Goal: Check status: Check status

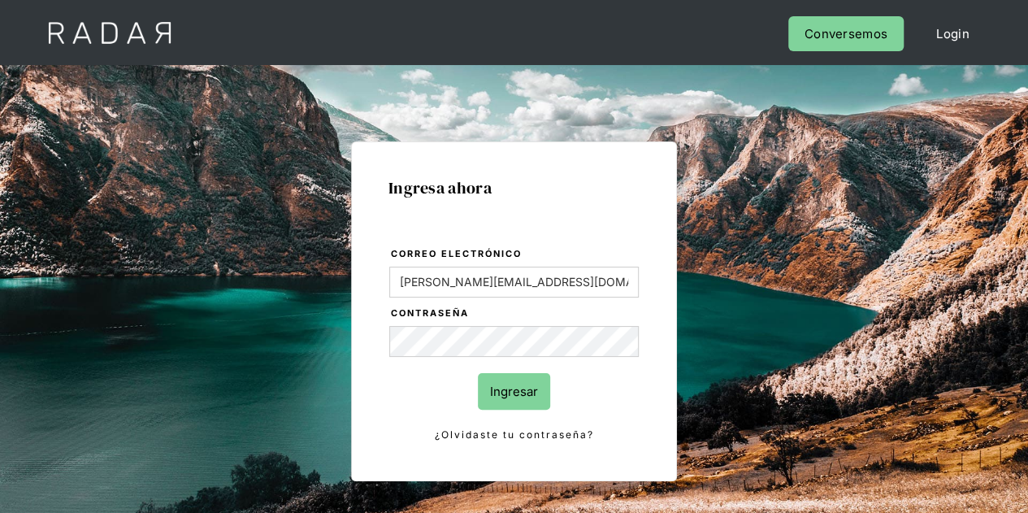
click at [507, 391] on input "Ingresar" at bounding box center [514, 391] width 72 height 37
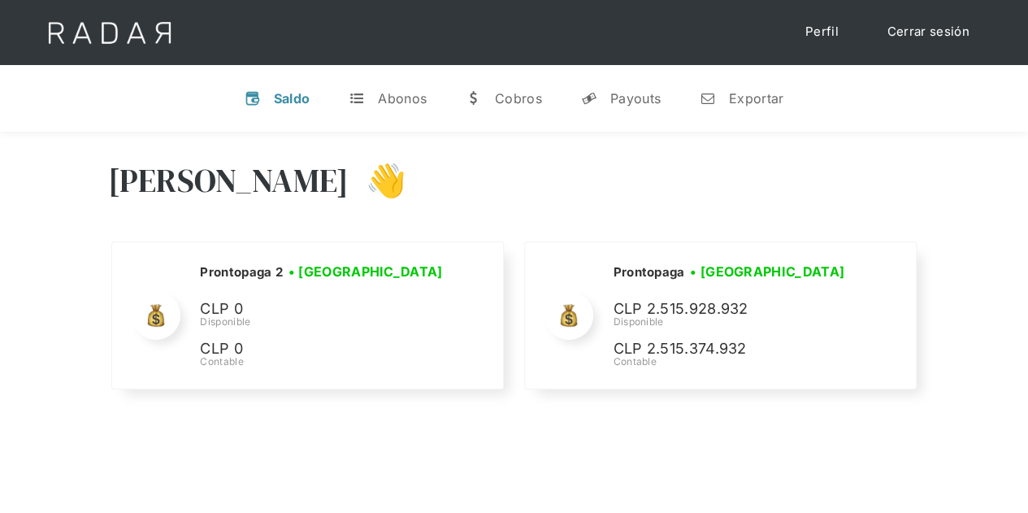
click at [953, 311] on div "Hola Evans 👋 Cargando tus cuentas... Nombre de la empresa • Conectada • Descone…" at bounding box center [514, 277] width 1028 height 291
click at [625, 98] on div "Payouts" at bounding box center [635, 98] width 50 height 16
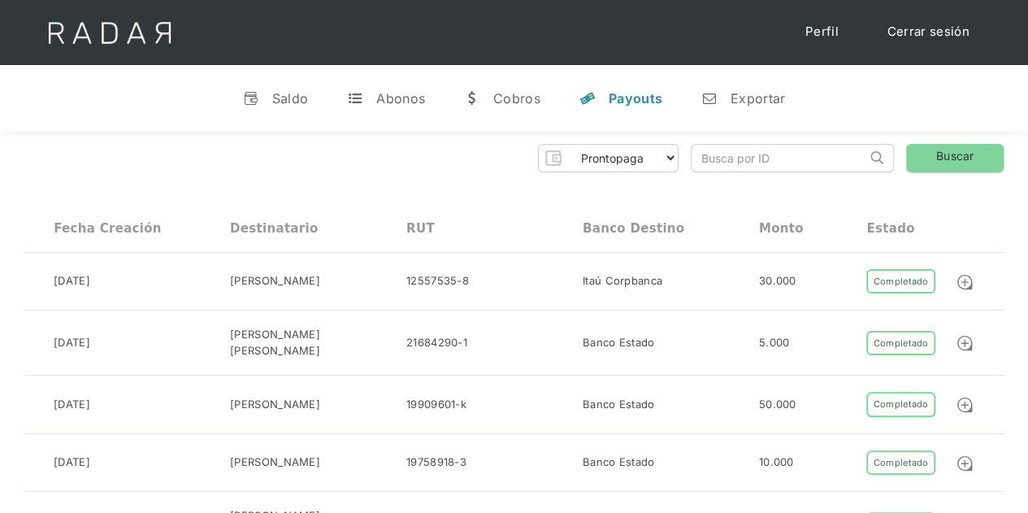
click at [718, 163] on input "search" at bounding box center [778, 158] width 175 height 27
paste input "561f4da6-f0ed-4b89-8659-6353168e1614"
type input "561f4da6-f0ed-4b89-8659-6353168e1614"
click at [959, 147] on link "Buscar" at bounding box center [954, 158] width 97 height 28
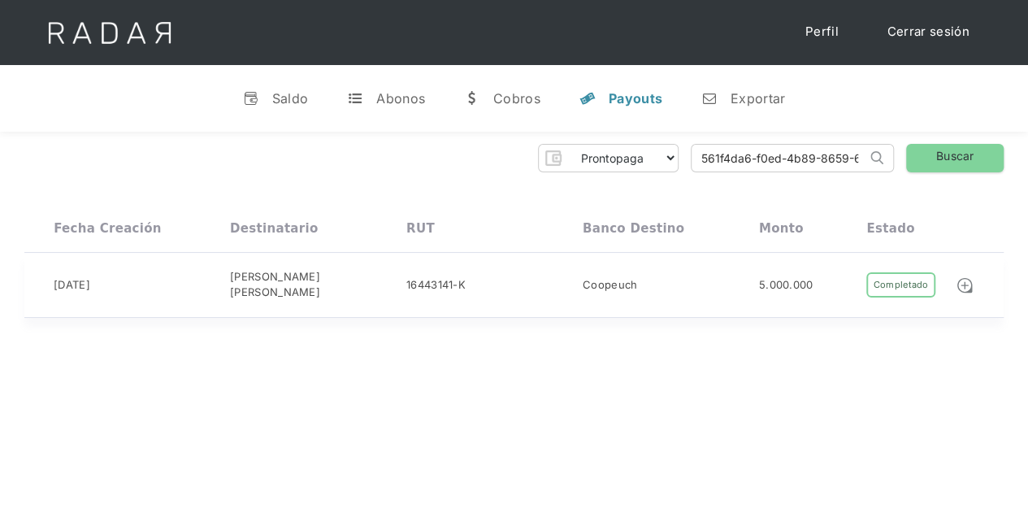
drag, startPoint x: 470, startPoint y: 280, endPoint x: 405, endPoint y: 278, distance: 65.8
click at [405, 278] on div "10-09-2025 María Magarita Pinto Pereira 16443141-K Coopeuch 5.000.000 Completad…" at bounding box center [513, 285] width 979 height 65
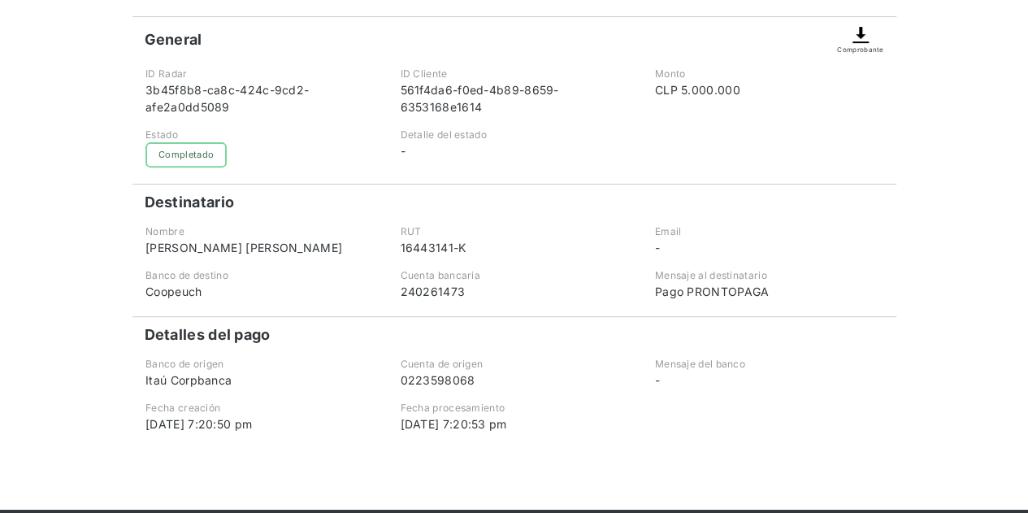
scroll to position [244, 0]
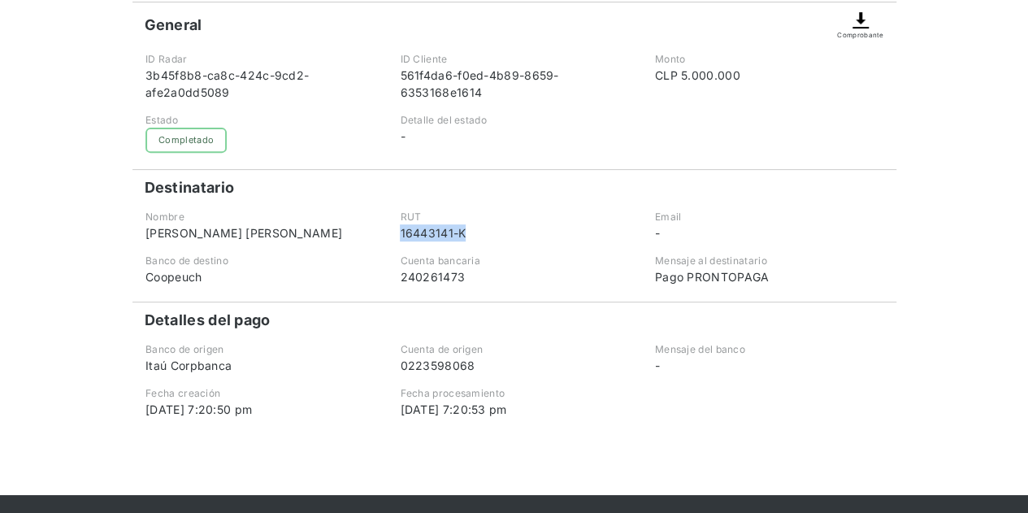
drag, startPoint x: 468, startPoint y: 233, endPoint x: 399, endPoint y: 230, distance: 69.1
click at [399, 230] on div "RUT 16443141-K" at bounding box center [513, 226] width 252 height 32
copy div "16443141-K"
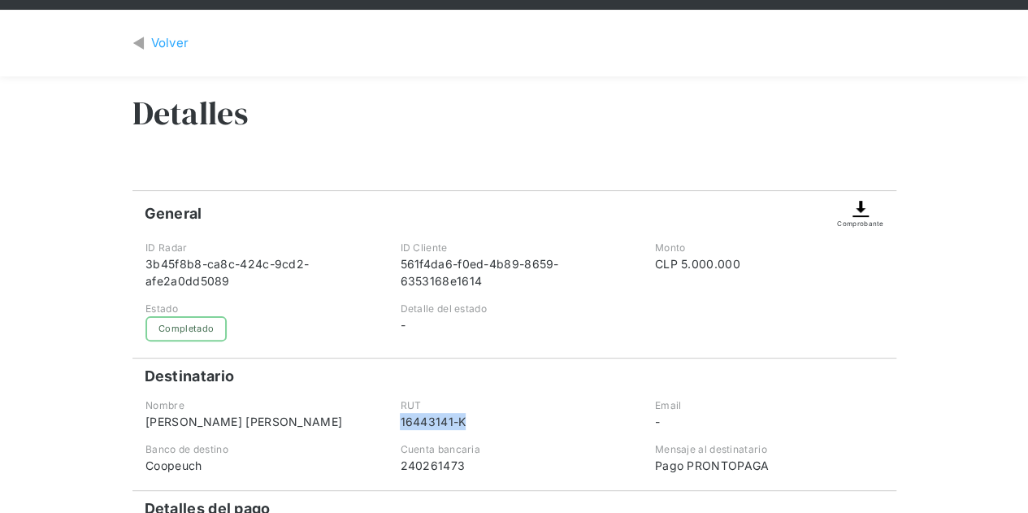
scroll to position [81, 0]
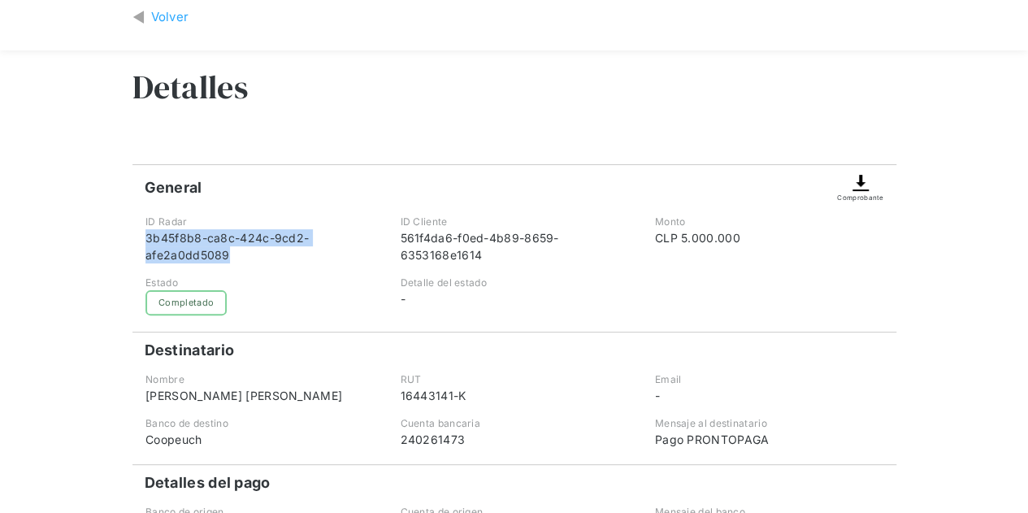
drag, startPoint x: 225, startPoint y: 259, endPoint x: 146, endPoint y: 236, distance: 82.0
click at [146, 236] on div "3b45f8b8-ca8c-424c-9cd2-afe2a0dd5089" at bounding box center [258, 246] width 227 height 34
copy div "3b45f8b8-ca8c-424c-9cd2-afe2a0dd5089"
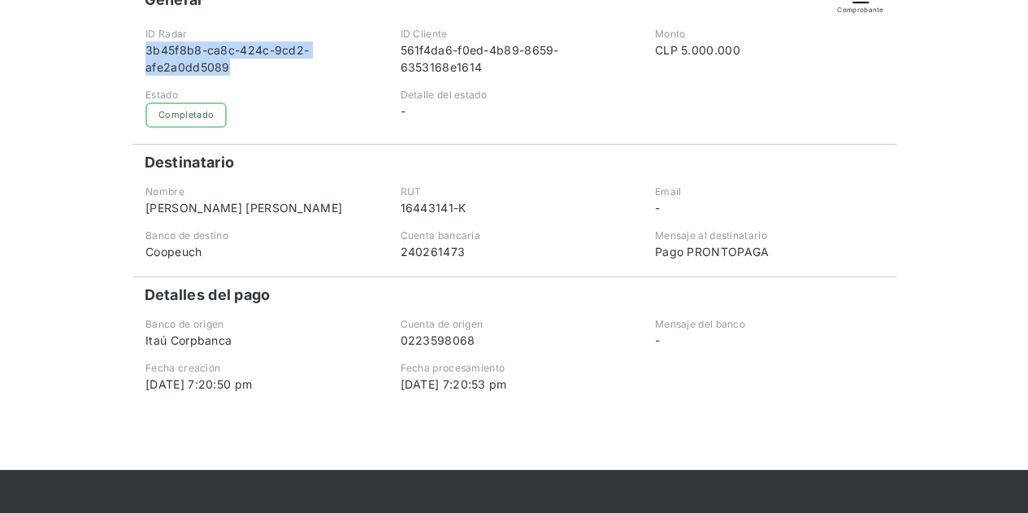
scroll to position [244, 0]
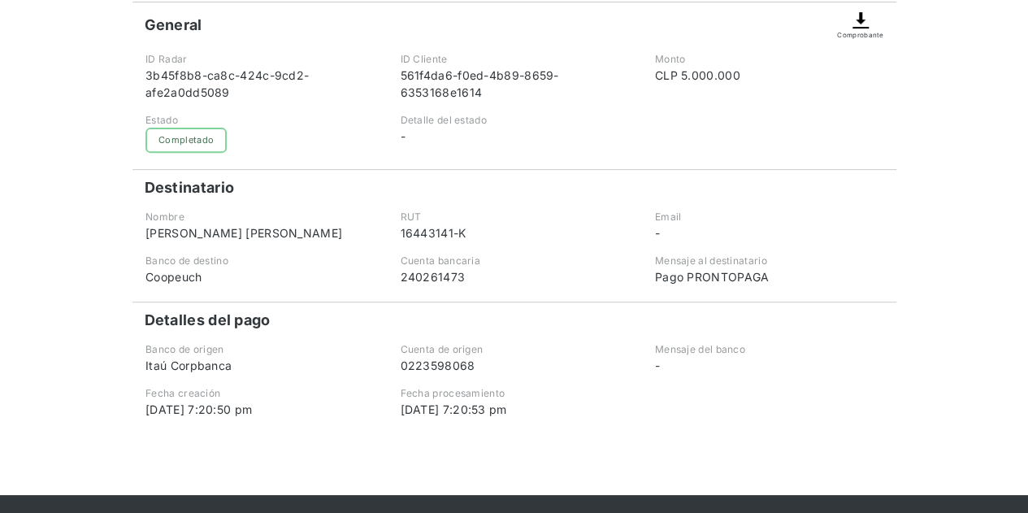
click at [370, 214] on div "Nombre" at bounding box center [258, 217] width 227 height 15
click at [310, 148] on div "Estado Fallido Pendiente Completado" at bounding box center [259, 133] width 252 height 40
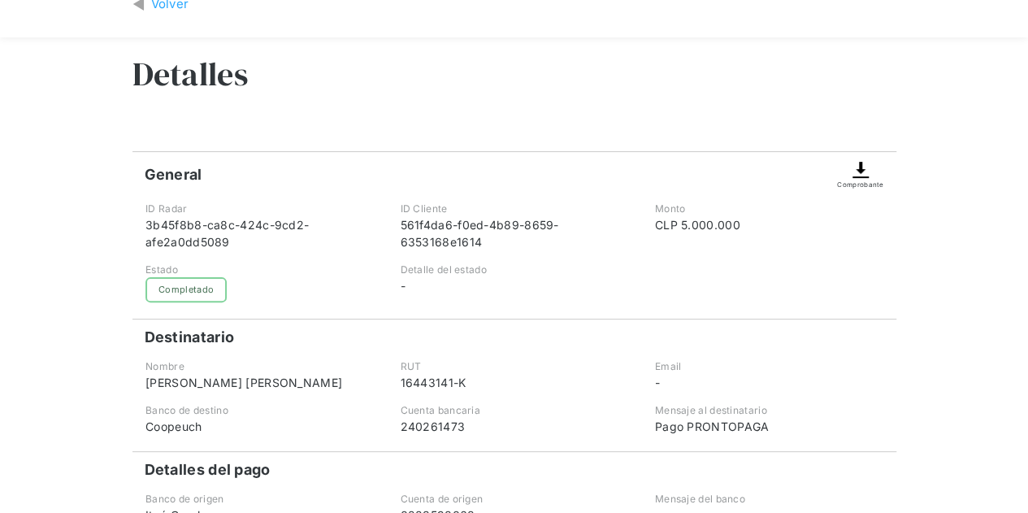
scroll to position [81, 0]
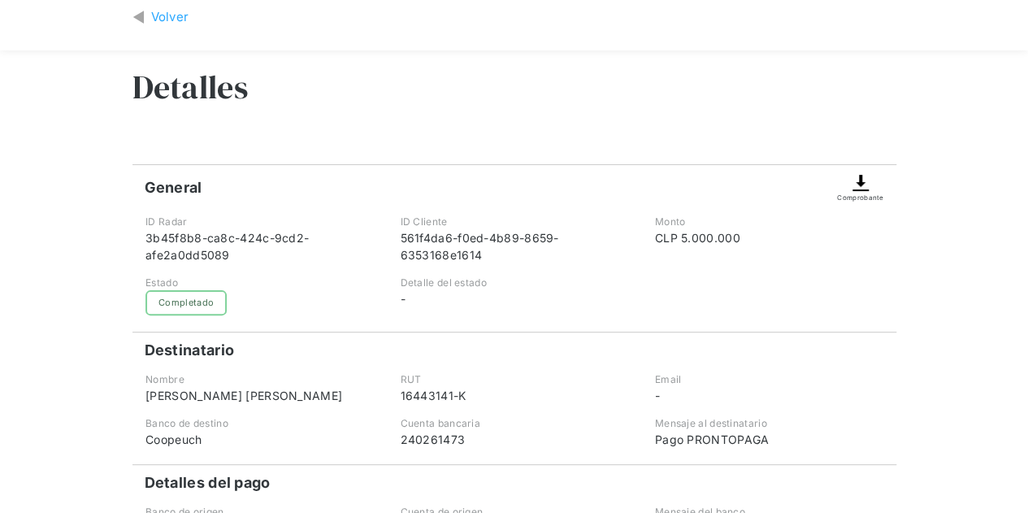
click at [177, 9] on div "Volver" at bounding box center [170, 17] width 38 height 19
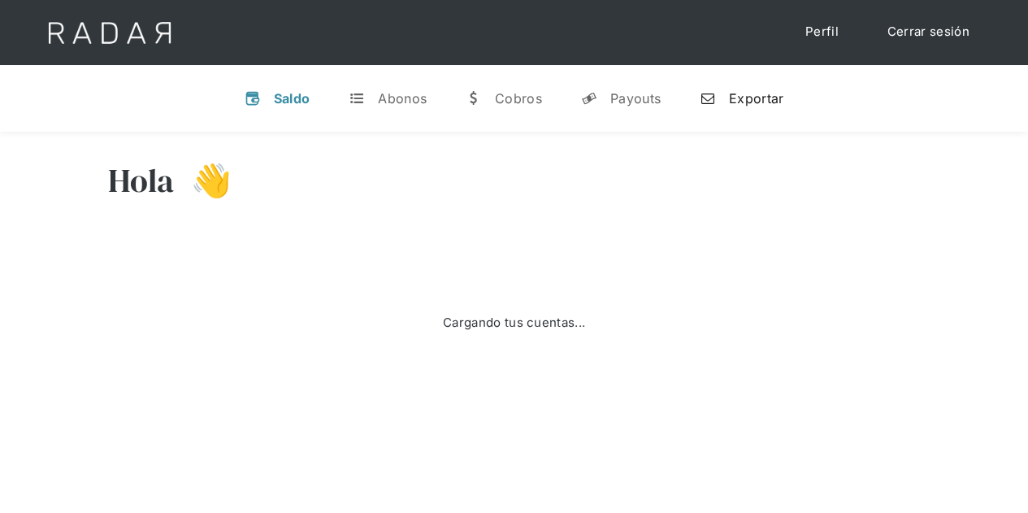
select select "prontopaga"
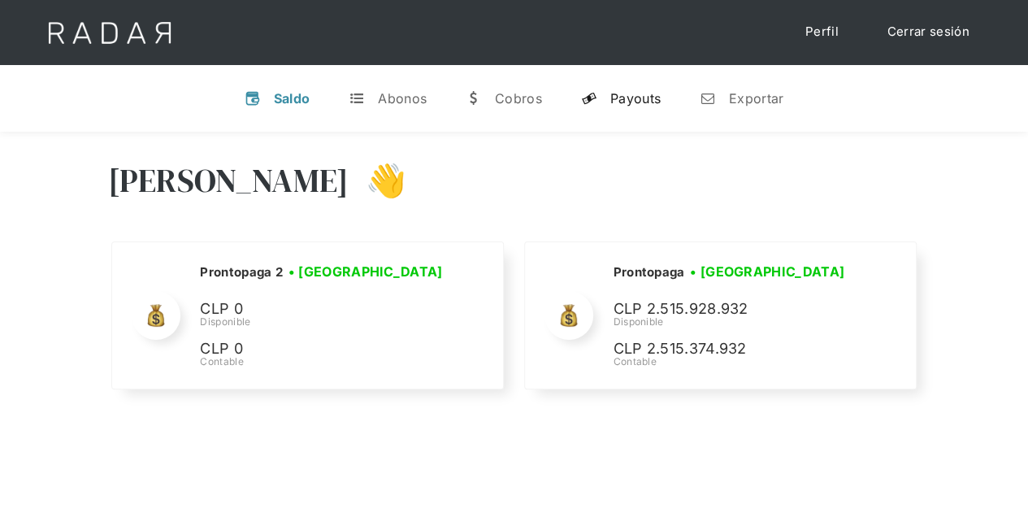
click at [630, 110] on link "y Payouts" at bounding box center [621, 98] width 106 height 42
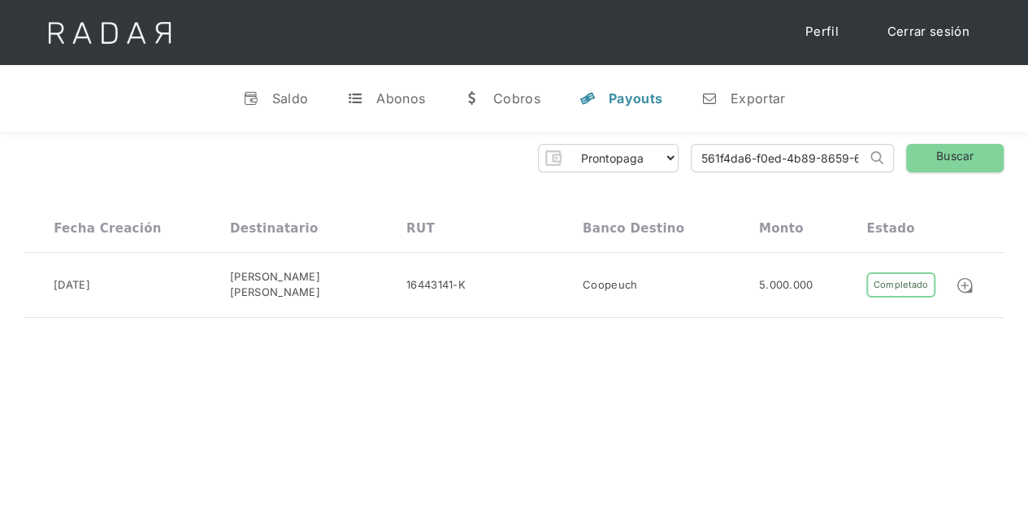
drag, startPoint x: 859, startPoint y: 154, endPoint x: 701, endPoint y: 154, distance: 158.4
click at [701, 154] on input "561f4da6-f0ed-4b89-8659-6353168e1614" at bounding box center [778, 158] width 175 height 27
drag, startPoint x: 736, startPoint y: 160, endPoint x: 697, endPoint y: 160, distance: 39.0
click at [697, 160] on input "353168e1614" at bounding box center [778, 158] width 175 height 27
paste input "a80ab8d-59a9-4e6f-b40a-203927635aca"
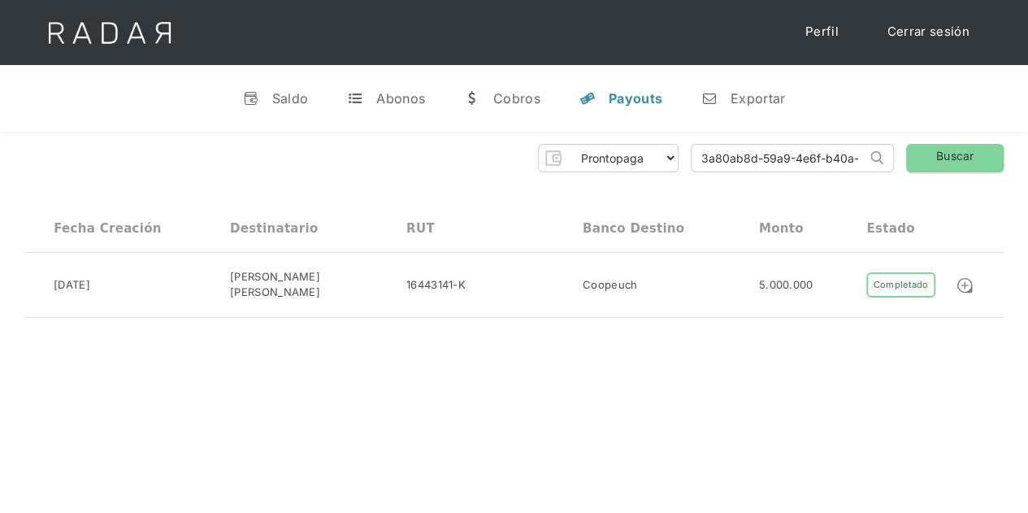
click at [871, 156] on img at bounding box center [876, 157] width 13 height 13
click at [934, 152] on link "Buscar" at bounding box center [954, 158] width 97 height 28
click at [963, 276] on img at bounding box center [964, 285] width 18 height 18
click at [171, 105] on div "v Saldo t Abonos w Cobros y Payouts n Exportar" at bounding box center [514, 98] width 1028 height 67
drag, startPoint x: 846, startPoint y: 157, endPoint x: 709, endPoint y: 155, distance: 137.3
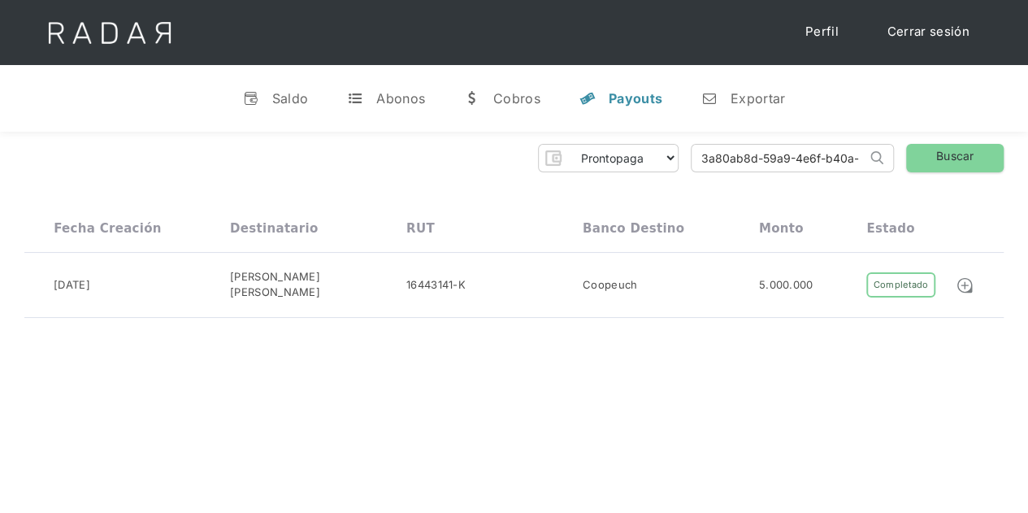
click at [709, 155] on input "3a80ab8d-59a9-4e6f-b40a-203927635aca" at bounding box center [778, 158] width 175 height 27
drag, startPoint x: 803, startPoint y: 160, endPoint x: 654, endPoint y: 159, distance: 148.7
click at [654, 159] on div "Prontopaga Prontopaga 2 Thank you! Your submission has been received! Oops! Som…" at bounding box center [513, 158] width 979 height 28
paste input "79bdffb2-1a5a-4d46-88e4-4903da2db791"
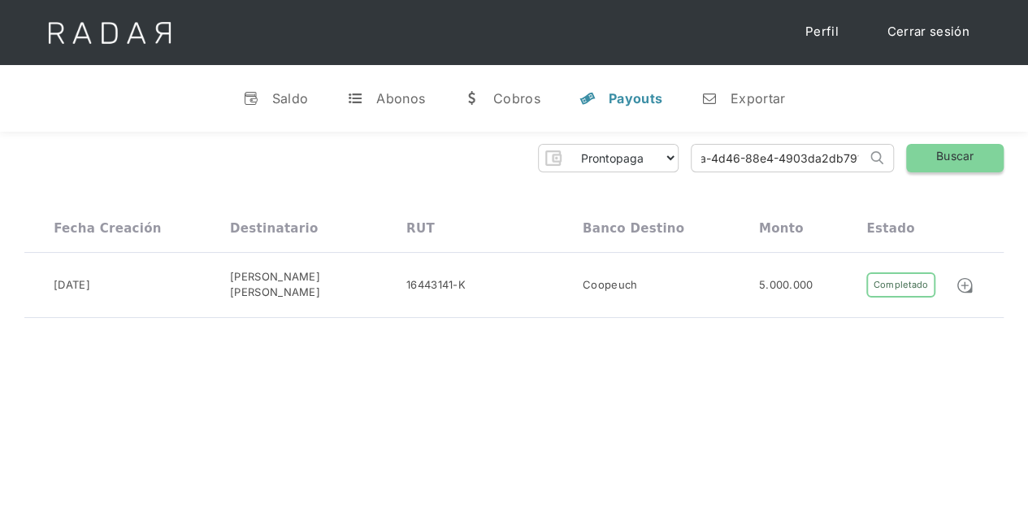
type input "79bdffb2-1a5a-4d46-88e4-4903da2db791"
click at [931, 152] on link "Buscar" at bounding box center [954, 158] width 97 height 28
click at [975, 279] on link at bounding box center [968, 284] width 27 height 19
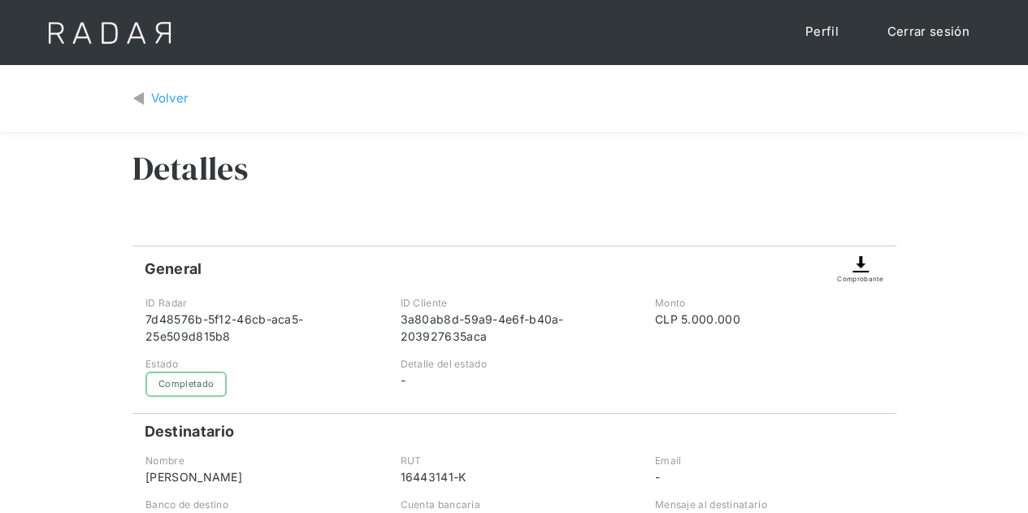
click at [151, 89] on div "Volver" at bounding box center [170, 98] width 38 height 19
